Goal: Information Seeking & Learning: Learn about a topic

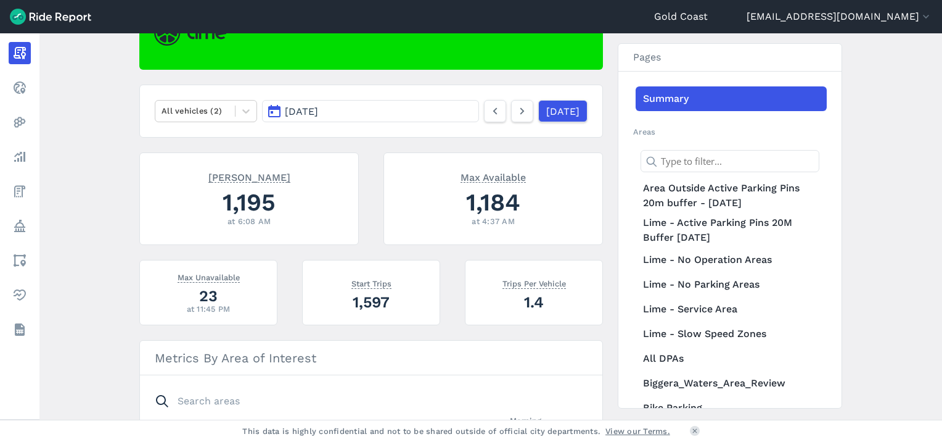
scroll to position [158, 0]
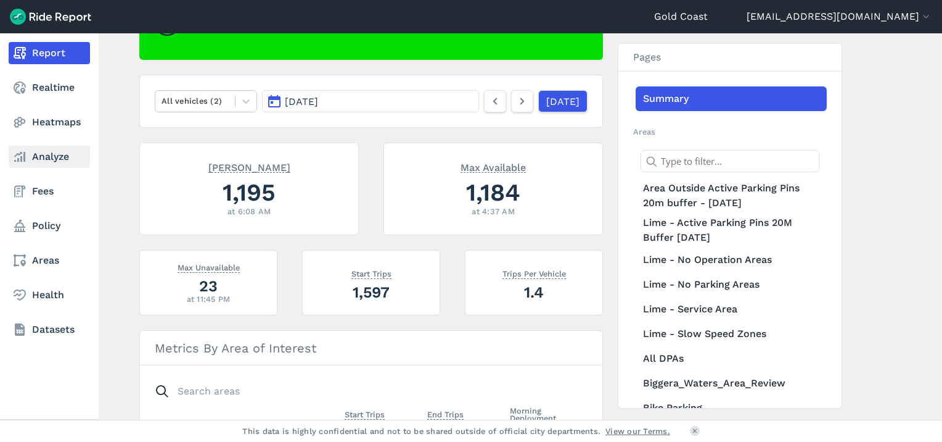
click at [38, 155] on link "Analyze" at bounding box center [49, 157] width 81 height 22
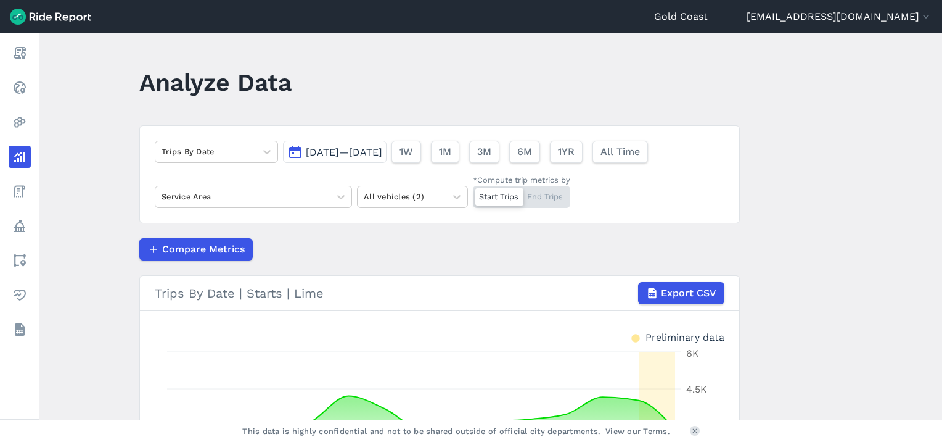
click at [342, 150] on span "[DATE]—[DATE]" at bounding box center [344, 152] width 76 height 12
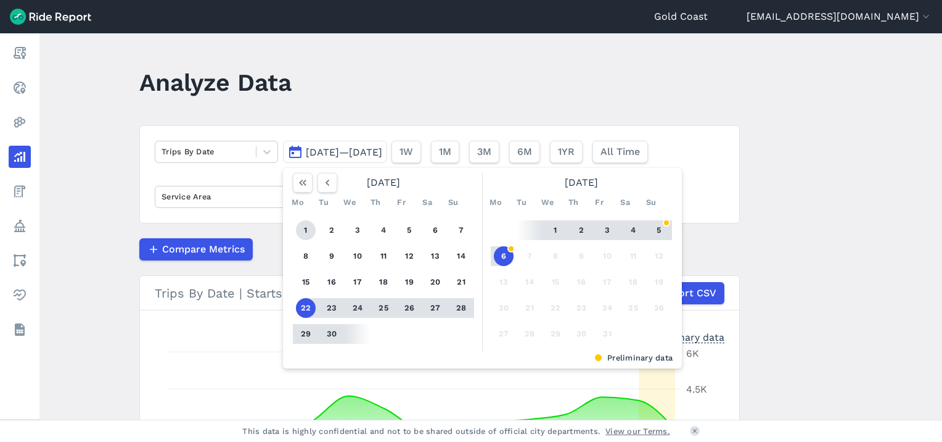
click at [303, 234] on button "1" at bounding box center [306, 230] width 20 height 20
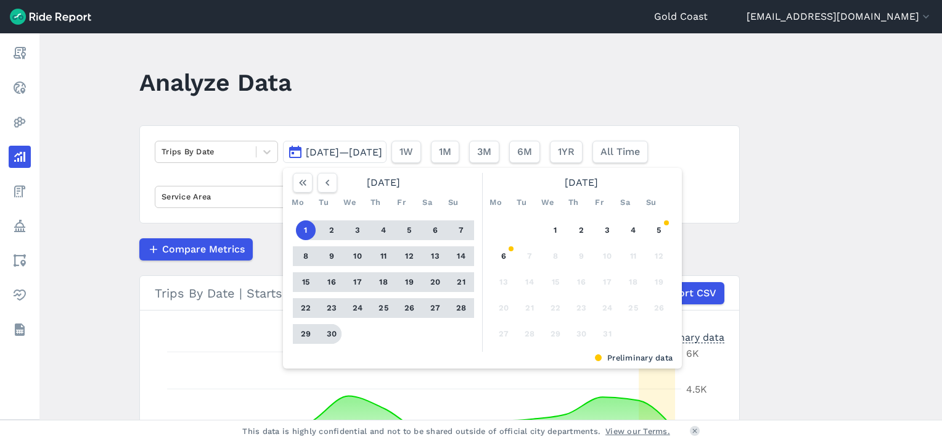
click at [335, 336] on button "30" at bounding box center [332, 334] width 20 height 20
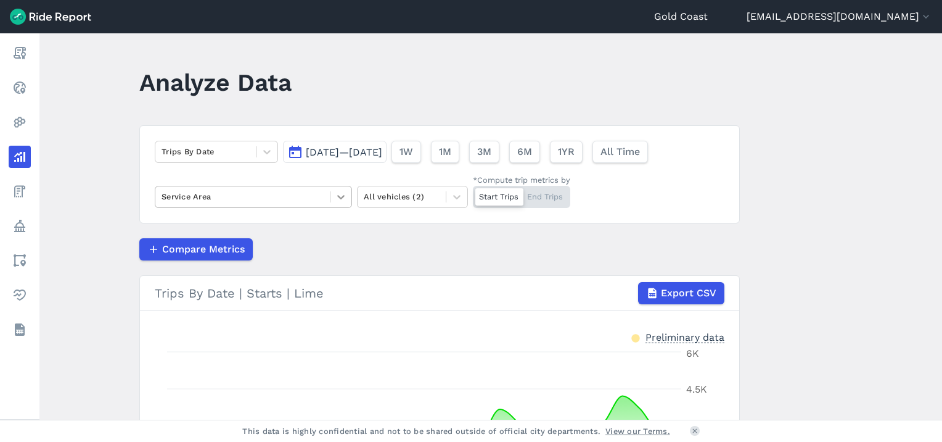
click at [337, 197] on icon at bounding box center [341, 197] width 12 height 12
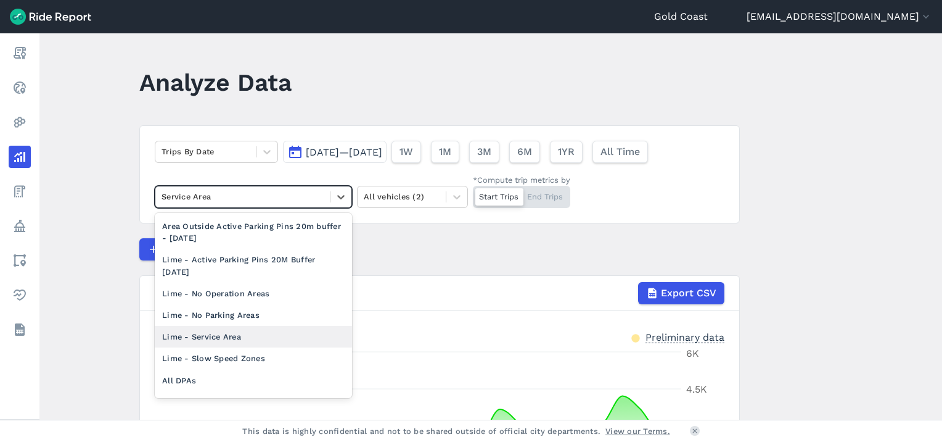
click at [257, 340] on div "Lime - Service Area" at bounding box center [253, 337] width 197 height 22
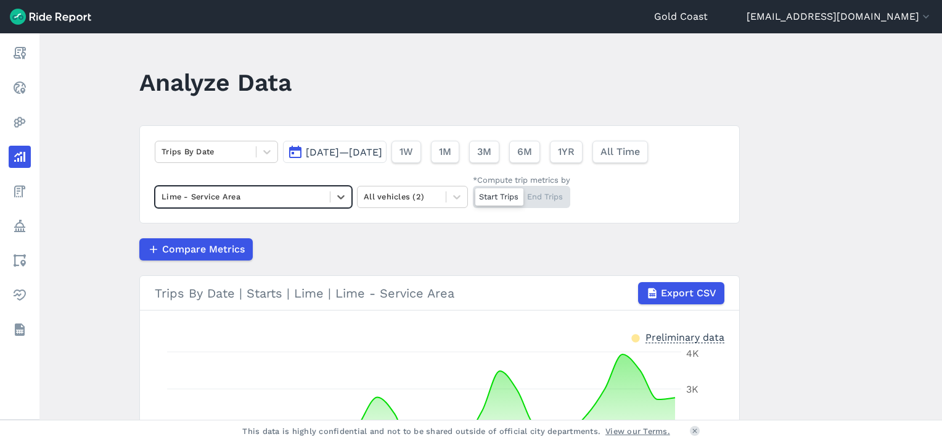
click at [559, 200] on div "Start Trips End Trips" at bounding box center [521, 197] width 97 height 22
click at [473, 194] on input "*Compute trip metrics by Start Trips End Trips" at bounding box center [473, 190] width 0 height 8
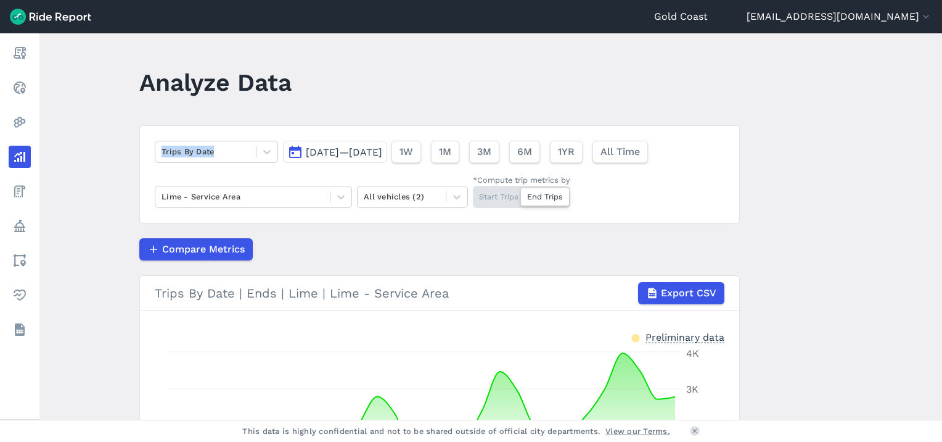
drag, startPoint x: 938, startPoint y: 125, endPoint x: 937, endPoint y: 216, distance: 91.3
click at [704, 216] on main "Analyze Data Trips By Date [DATE]—[DATE] 1W 1M 3M 6M 1YR All Time Lime - Servic…" at bounding box center [490, 226] width 903 height 386
click at [338, 195] on icon at bounding box center [341, 197] width 12 height 12
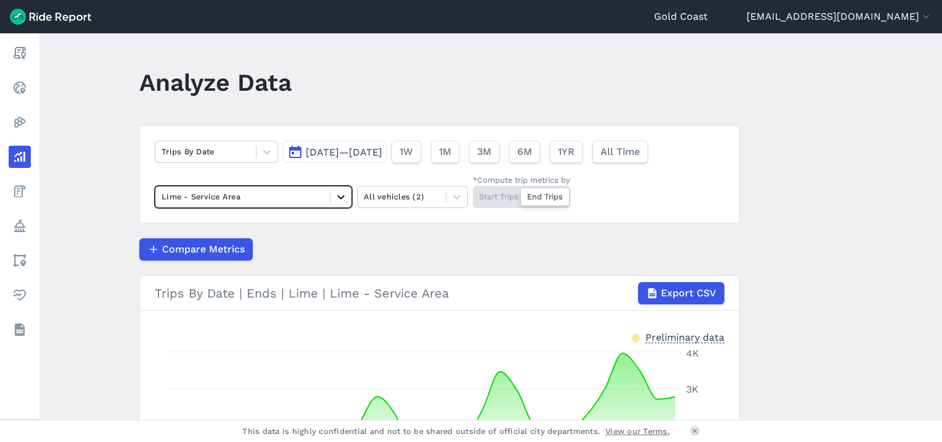
click at [338, 195] on icon at bounding box center [341, 197] width 12 height 12
click at [265, 151] on icon at bounding box center [267, 152] width 12 height 12
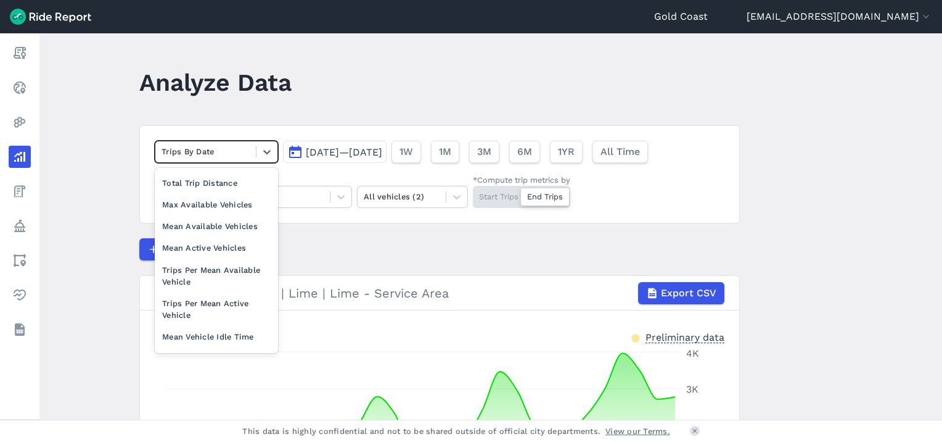
scroll to position [107, 0]
click at [220, 277] on div "Trips Per Mean Available Vehicle" at bounding box center [216, 273] width 123 height 33
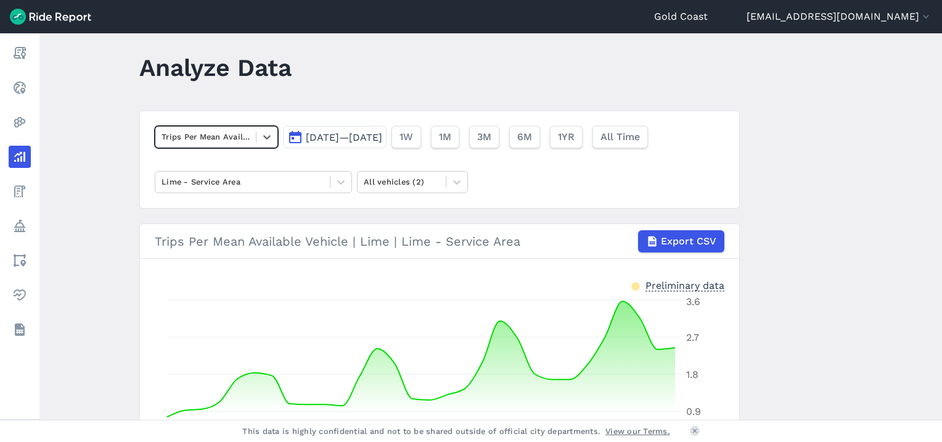
scroll to position [12, 0]
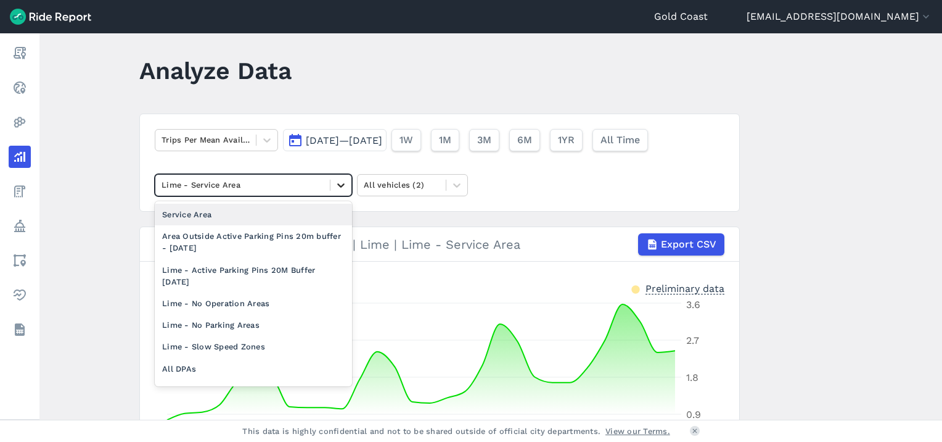
click at [339, 184] on icon at bounding box center [341, 185] width 12 height 12
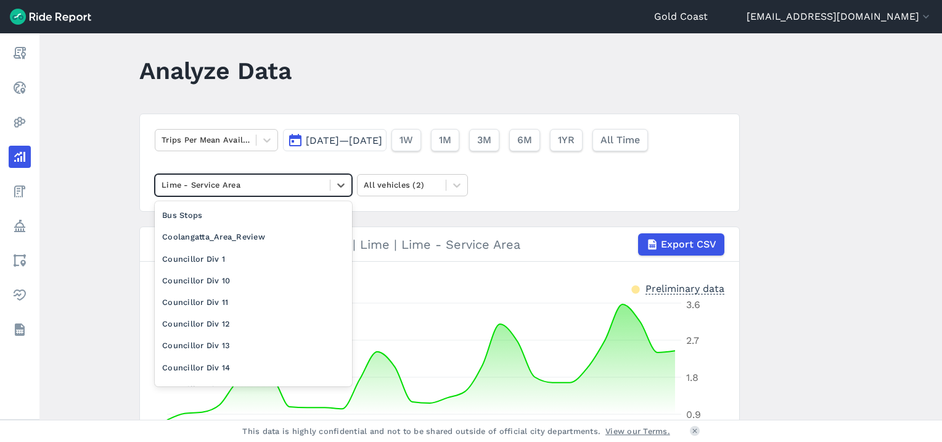
scroll to position [0, 0]
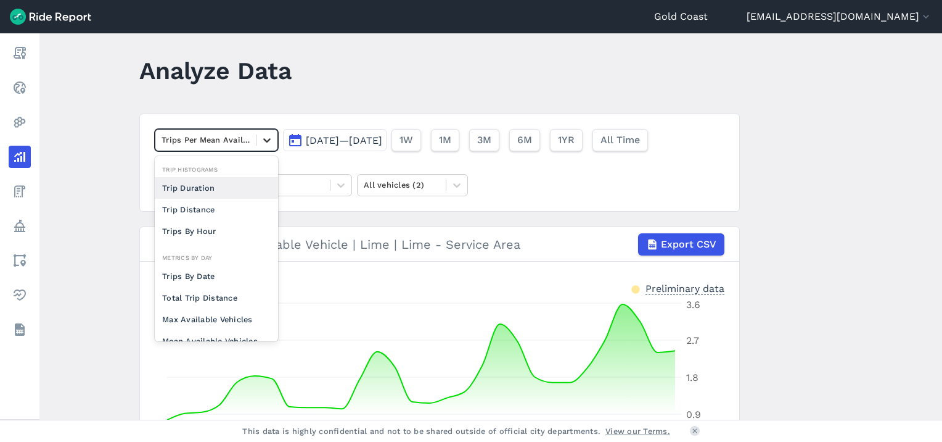
click at [266, 137] on icon at bounding box center [267, 140] width 12 height 12
click at [202, 186] on div "Trip Duration" at bounding box center [216, 188] width 123 height 22
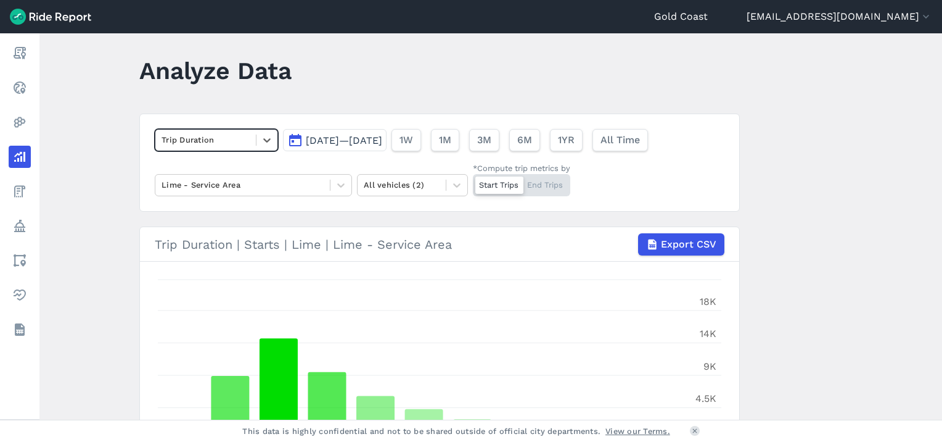
click at [550, 180] on div "Start Trips End Trips" at bounding box center [521, 185] width 97 height 22
click at [473, 180] on input "*Compute trip metrics by Start Trips End Trips" at bounding box center [473, 178] width 0 height 8
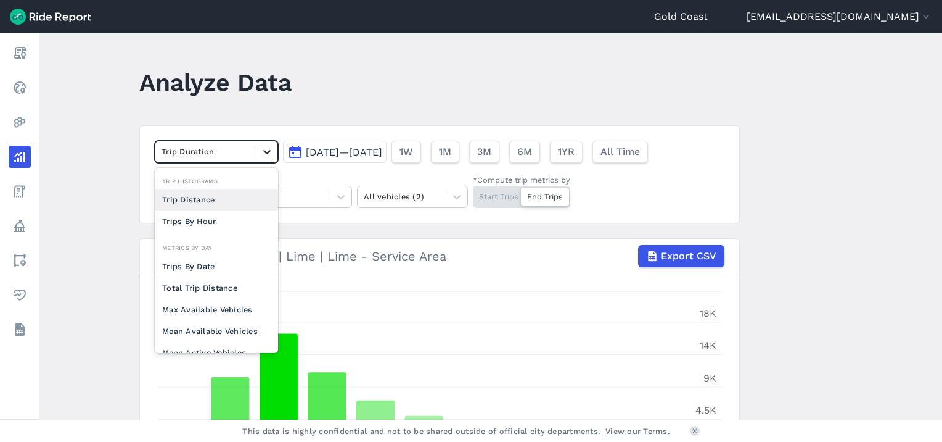
click at [266, 152] on icon at bounding box center [266, 152] width 7 height 4
click at [237, 285] on div "Total Trip Distance" at bounding box center [216, 288] width 123 height 22
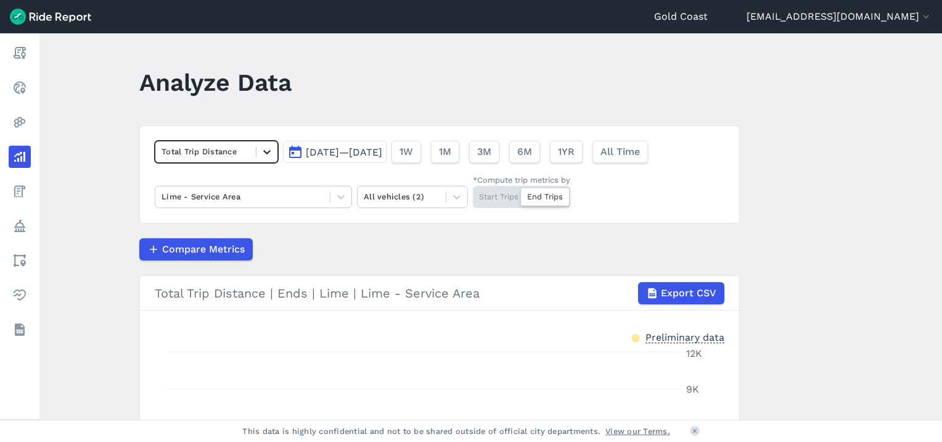
click at [261, 152] on icon at bounding box center [267, 152] width 12 height 12
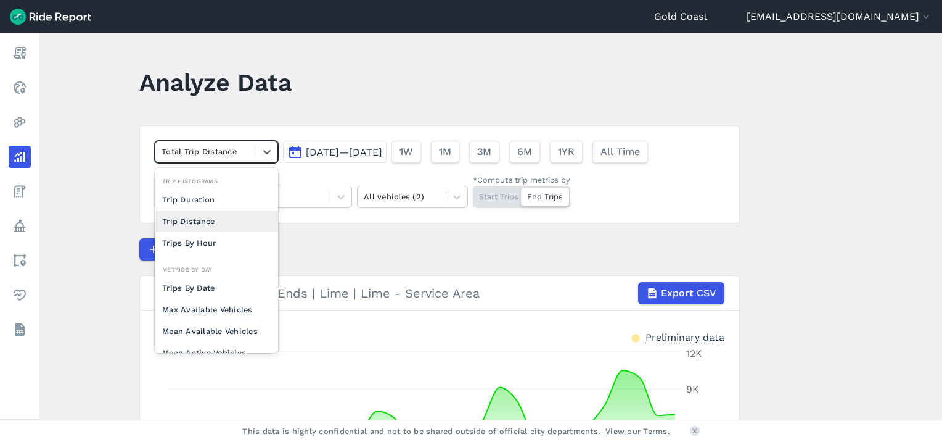
click at [202, 220] on div "Trip Distance" at bounding box center [216, 221] width 123 height 22
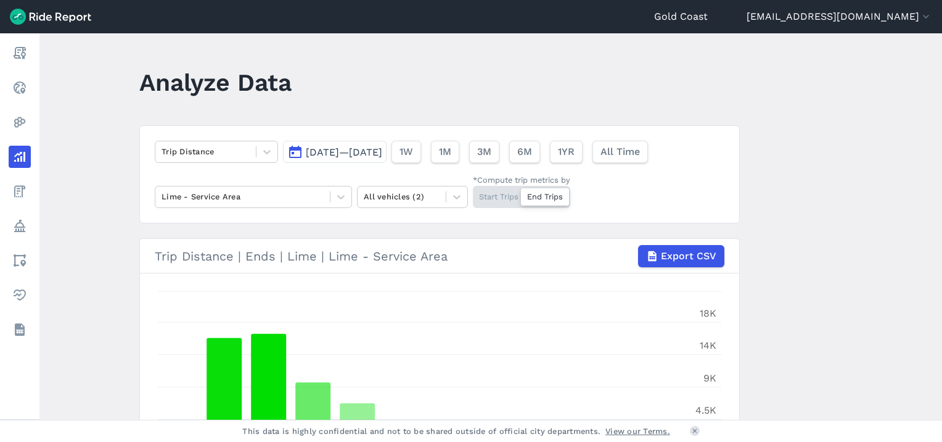
drag, startPoint x: 938, startPoint y: 191, endPoint x: 942, endPoint y: 226, distance: 36.0
click at [704, 226] on html "Gold Coast [EMAIL_ADDRESS][DOMAIN_NAME] Settings Terms Sign Out Report Realtime…" at bounding box center [471, 221] width 942 height 442
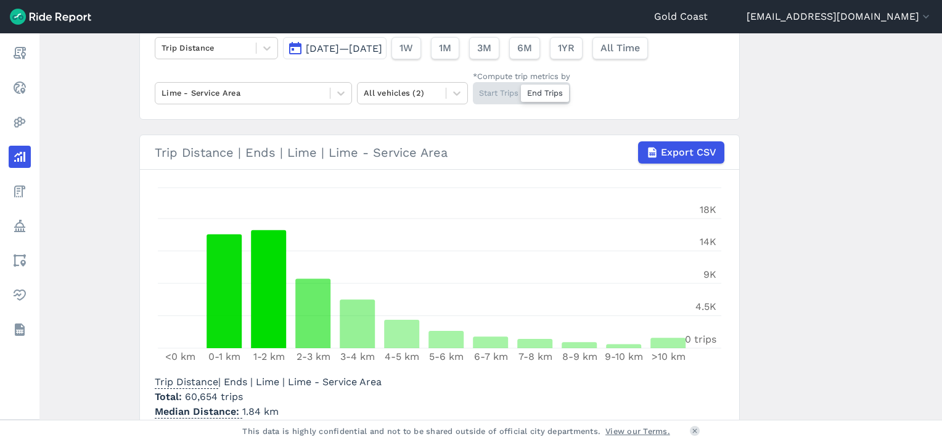
scroll to position [176, 0]
